Goal: Go to known website: Access a specific website the user already knows

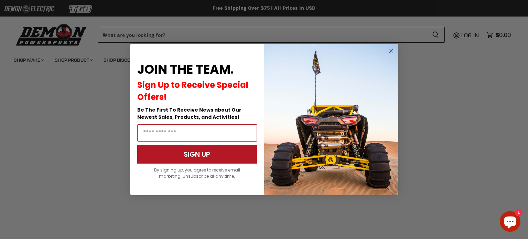
scroll to position [174, 0]
